Goal: Task Accomplishment & Management: Manage account settings

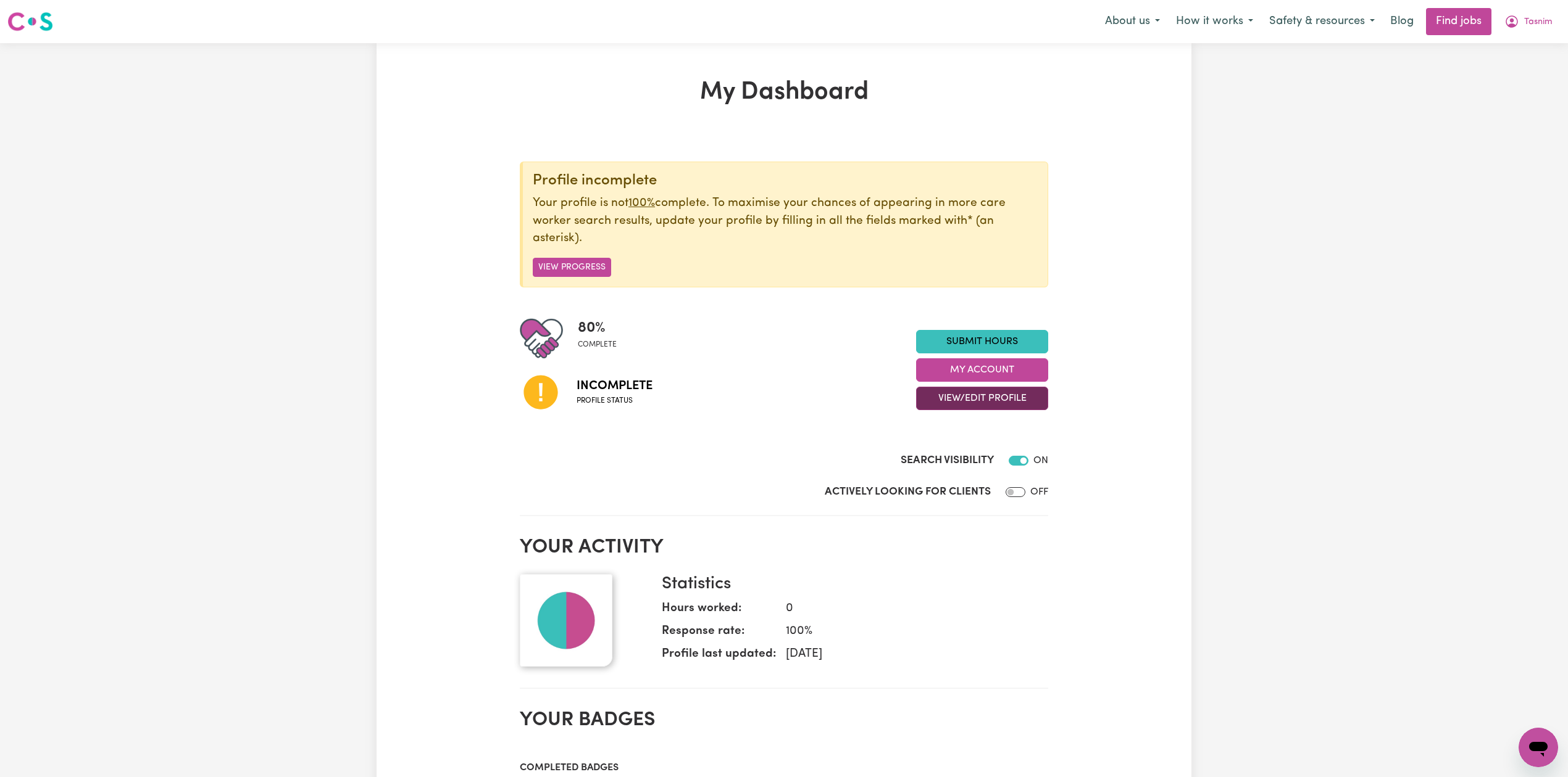
click at [967, 395] on button "View/Edit Profile" at bounding box center [982, 399] width 132 height 23
click at [953, 462] on link "Edit Profile" at bounding box center [974, 456] width 115 height 25
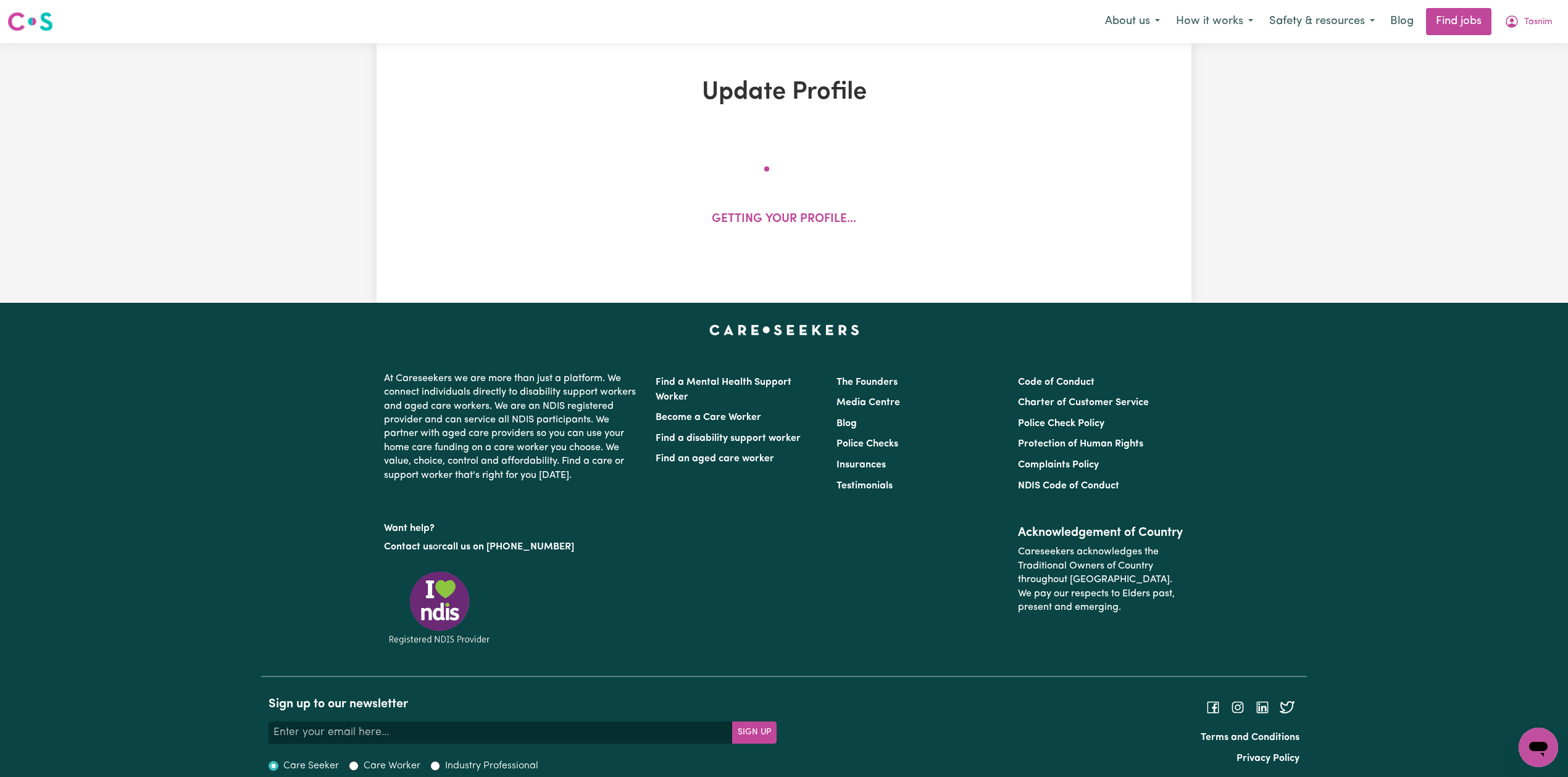
select select "[DEMOGRAPHIC_DATA]"
select select "Student Visa"
select select "Studying a healthcare related degree or qualification"
select select "37"
select select "40"
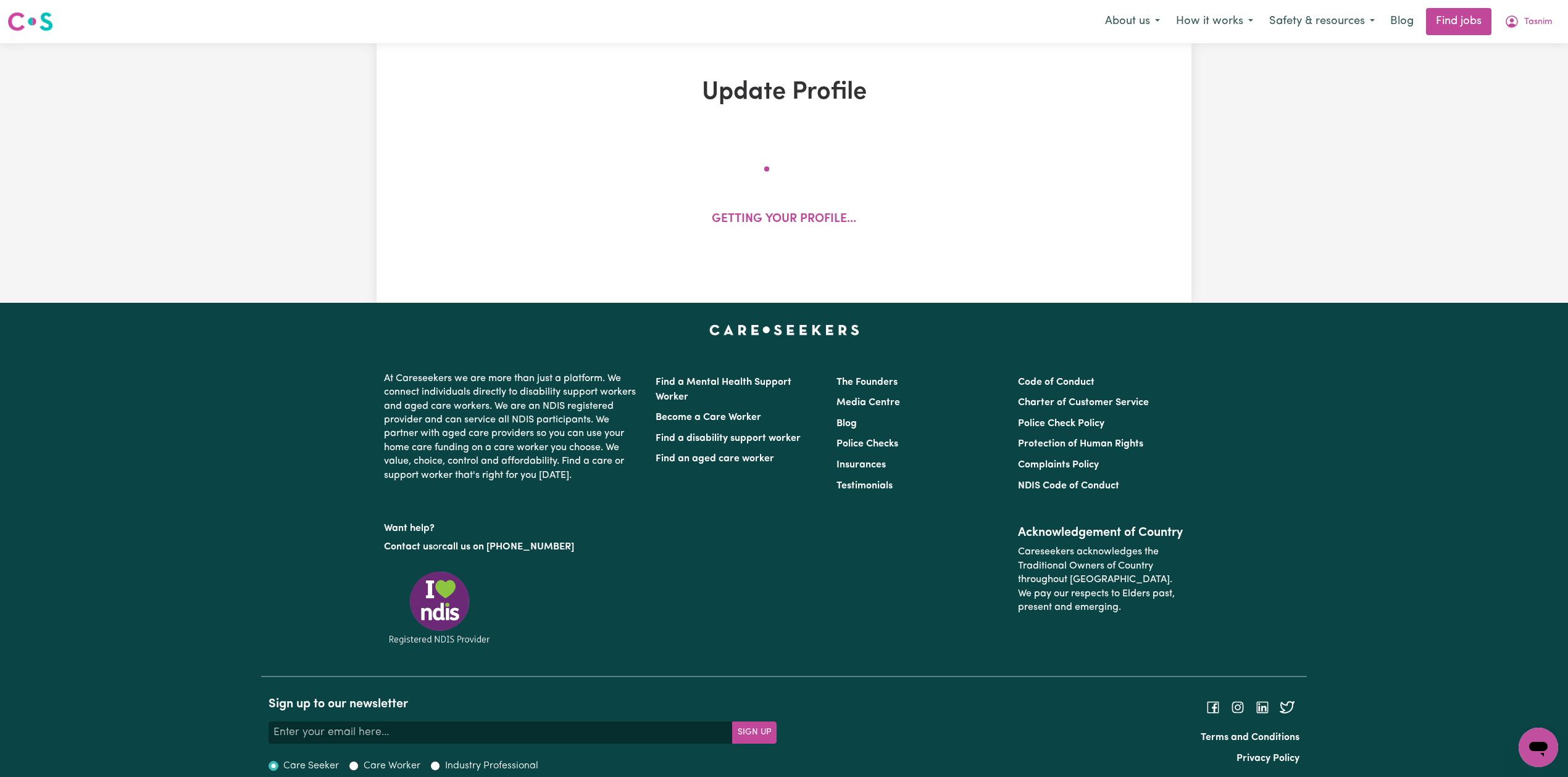
select select "50"
select select "60"
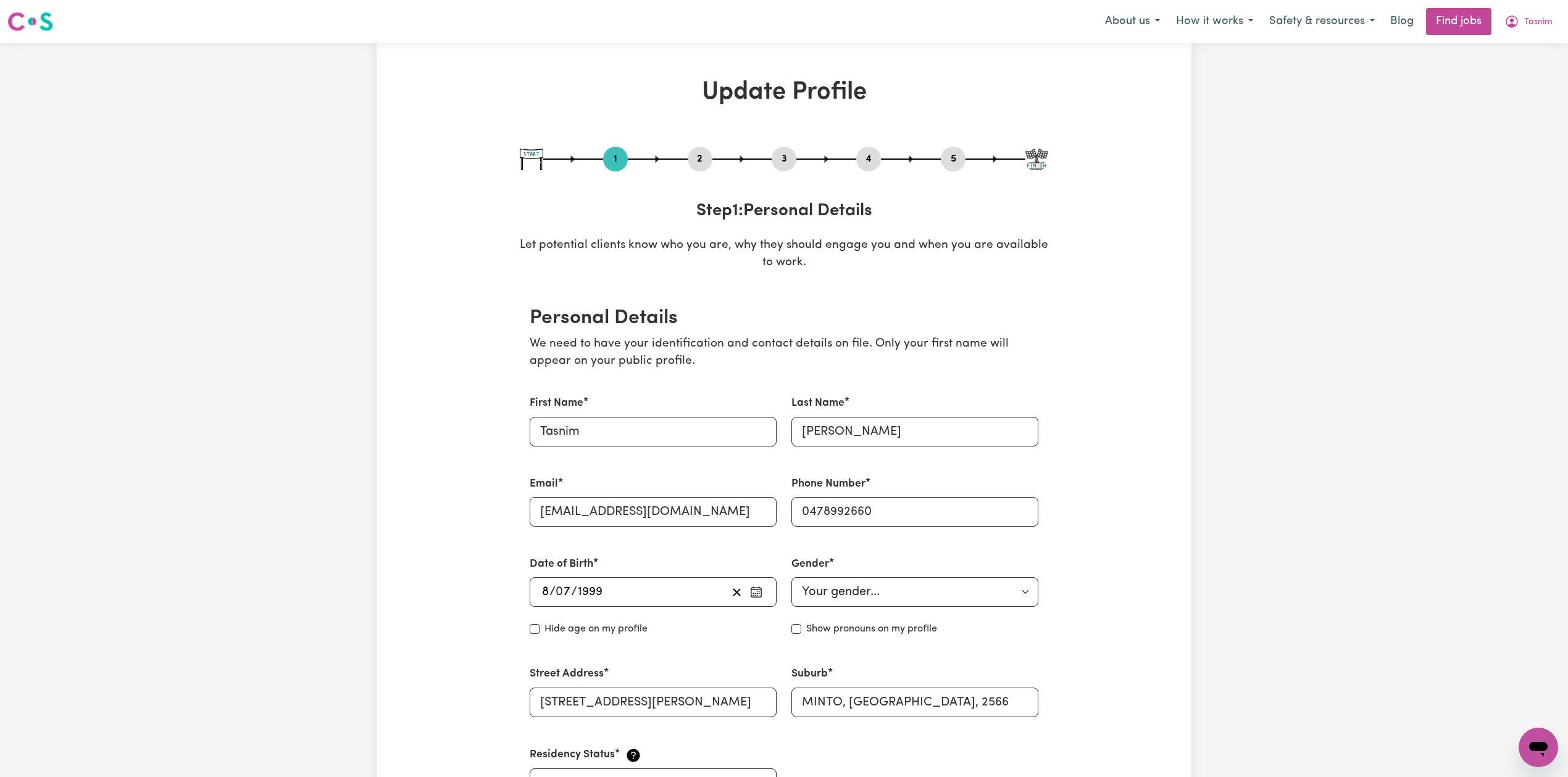
click at [946, 163] on button "5" at bounding box center [953, 159] width 25 height 16
select select "I am providing services by being employed by an organisation"
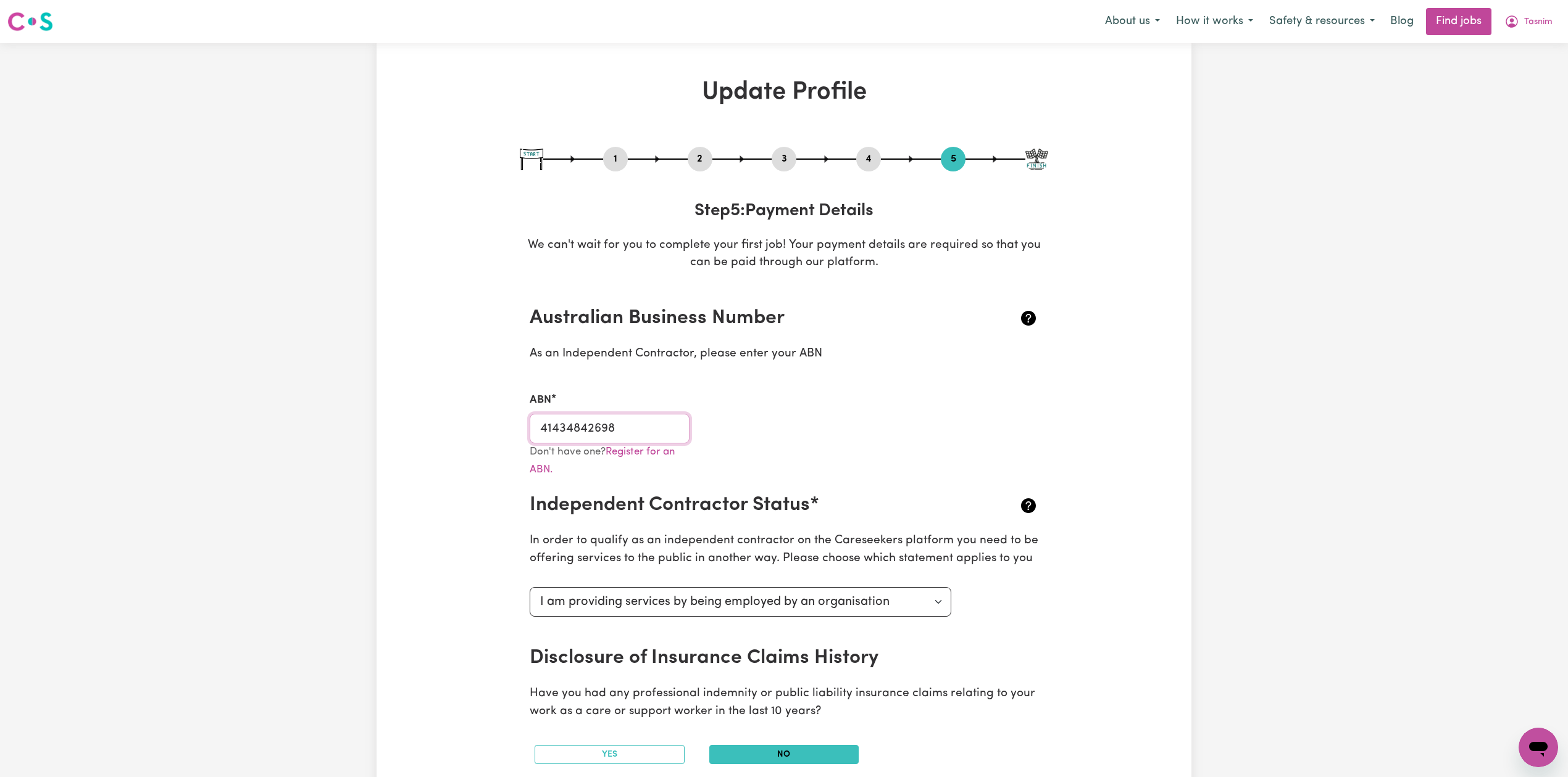
click at [584, 430] on input "41434842698" at bounding box center [609, 428] width 160 height 29
click at [615, 157] on button "1" at bounding box center [616, 159] width 25 height 16
select select "[DEMOGRAPHIC_DATA]"
select select "Student Visa"
select select "Studying a healthcare related degree or qualification"
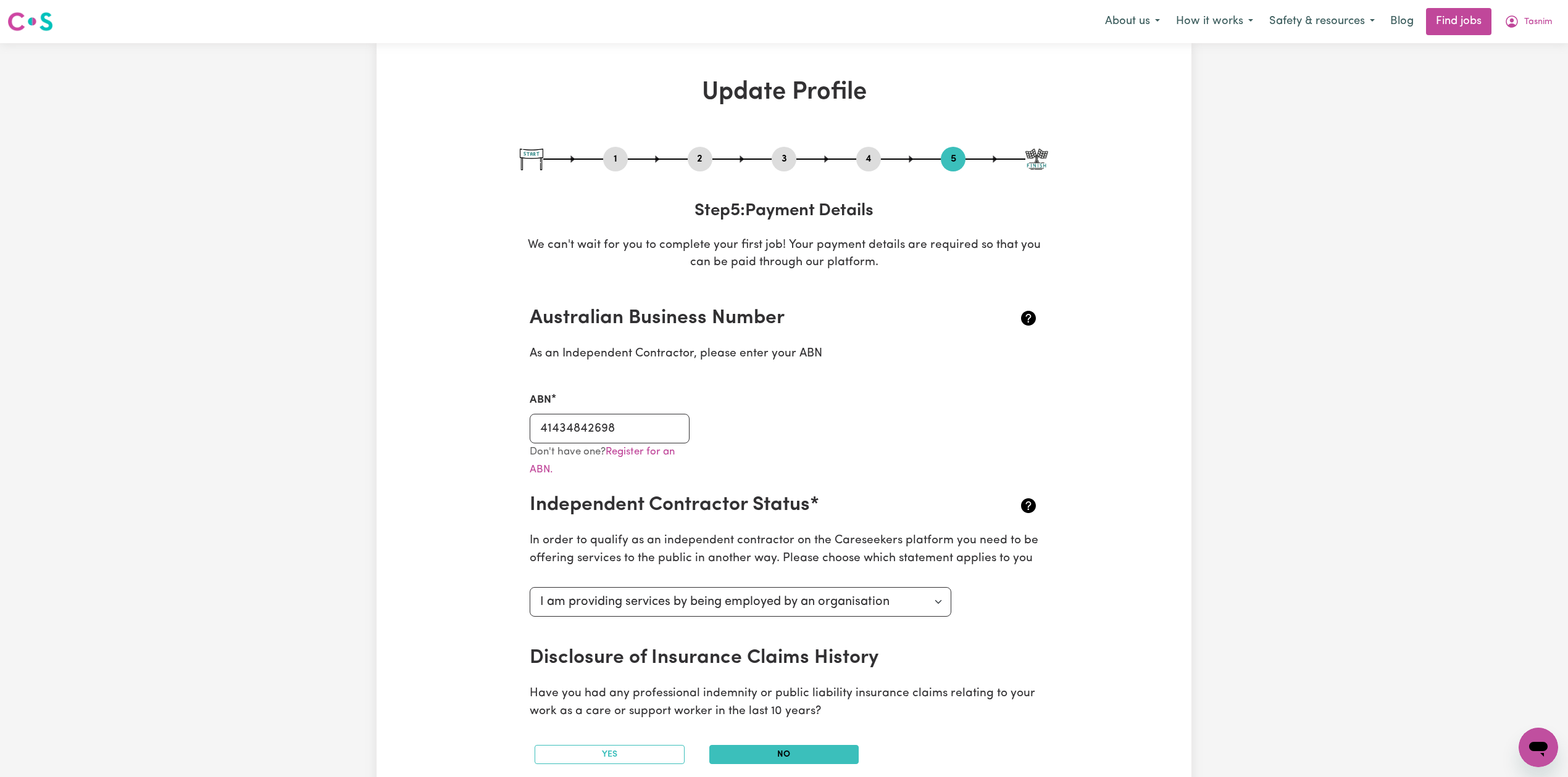
select select "37"
select select "40"
select select "50"
select select "60"
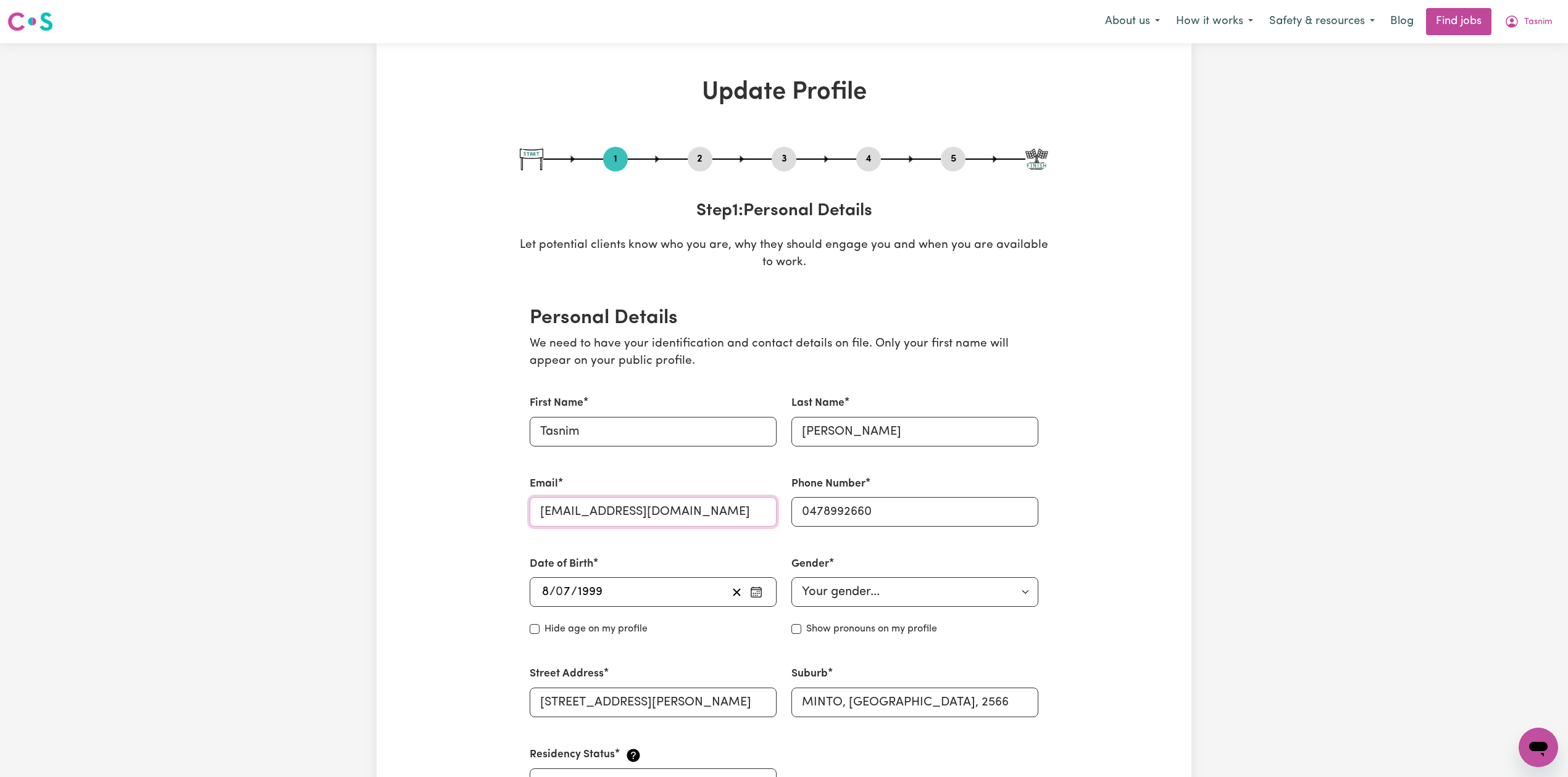
click at [579, 505] on input "[EMAIL_ADDRESS][DOMAIN_NAME]" at bounding box center [652, 511] width 247 height 29
click at [704, 159] on button "2" at bounding box center [700, 159] width 25 height 16
